Goal: Find specific page/section: Find specific page/section

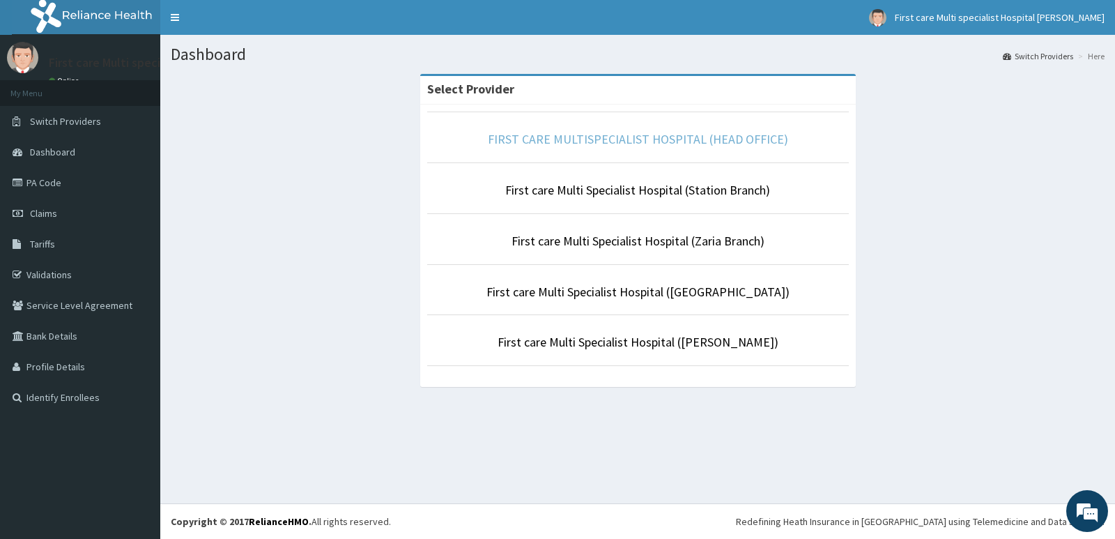
click at [681, 134] on link "FIRST CARE MULTISPECIALIST HOSPITAL (HEAD OFFICE)" at bounding box center [638, 139] width 300 height 16
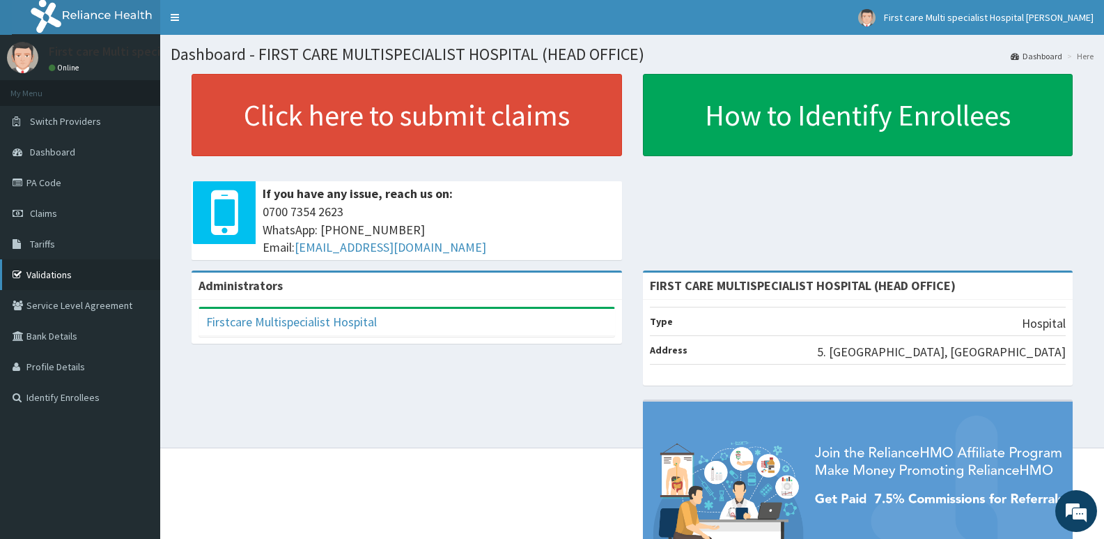
click at [77, 275] on link "Validations" at bounding box center [80, 274] width 160 height 31
